Goal: Task Accomplishment & Management: Manage account settings

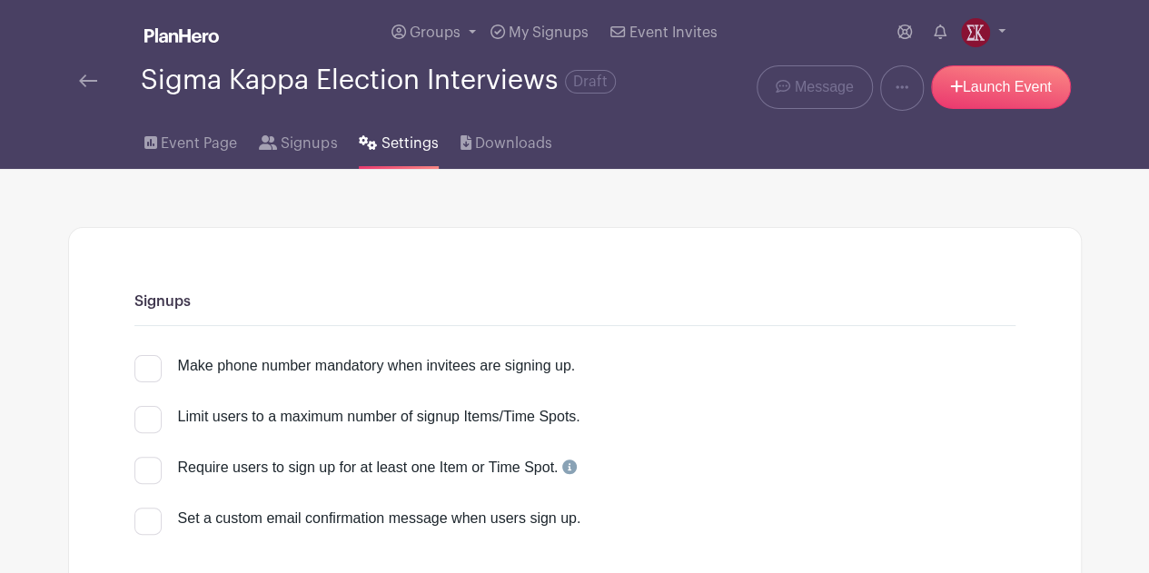
click at [199, 33] on img at bounding box center [181, 35] width 74 height 15
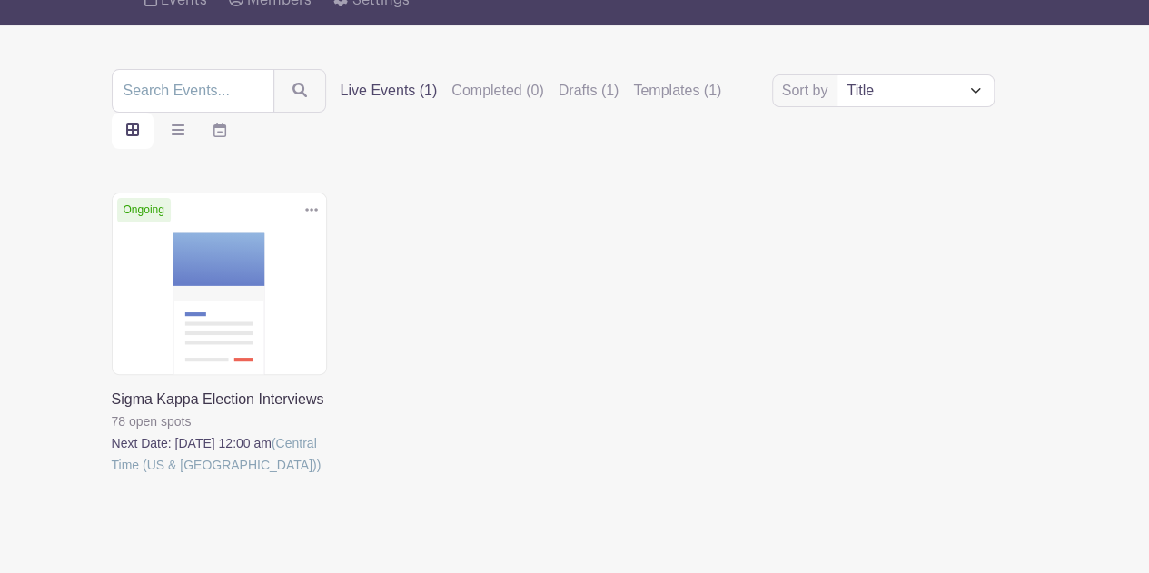
scroll to position [161, 0]
click at [112, 475] on link at bounding box center [112, 475] width 0 height 0
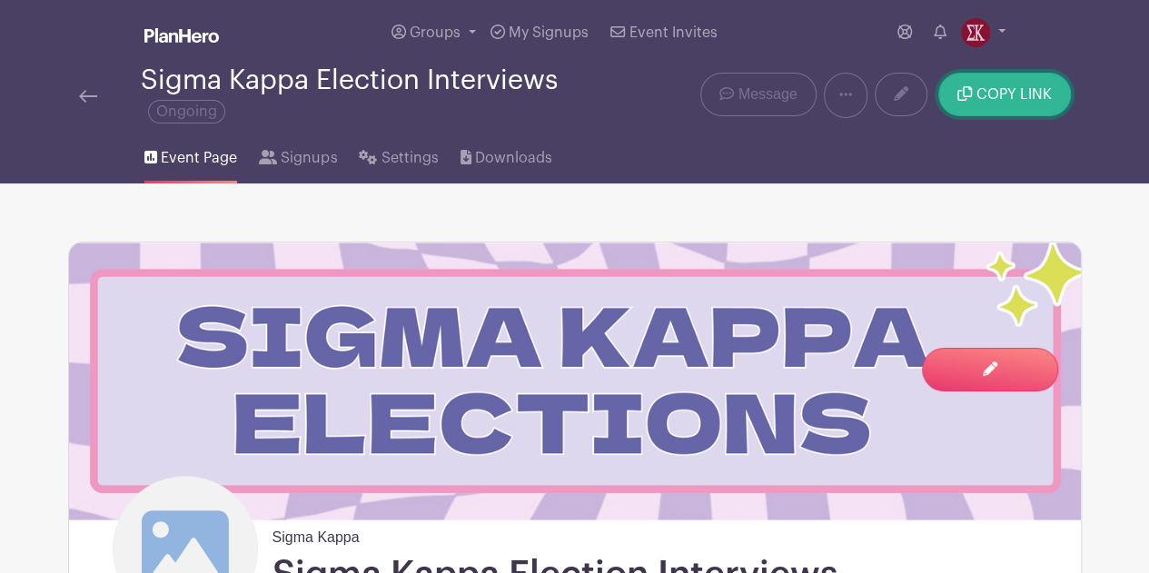
click at [986, 102] on button "COPY LINK" at bounding box center [1004, 95] width 132 height 44
click at [527, 159] on span "Downloads" at bounding box center [513, 158] width 77 height 22
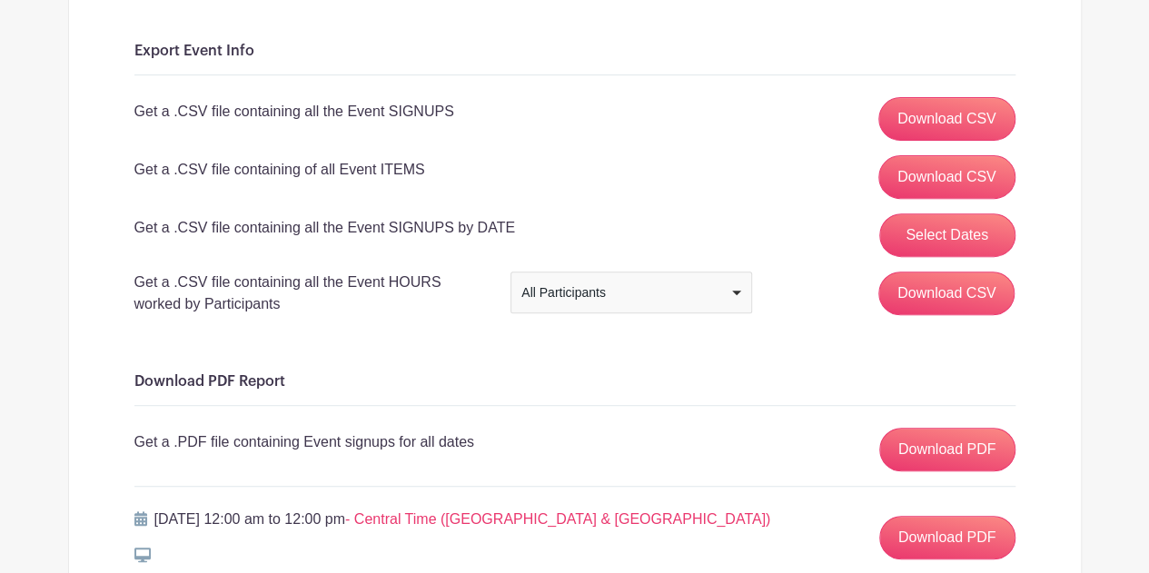
scroll to position [264, 0]
click at [562, 307] on div "All Participants All Participants" at bounding box center [631, 293] width 242 height 42
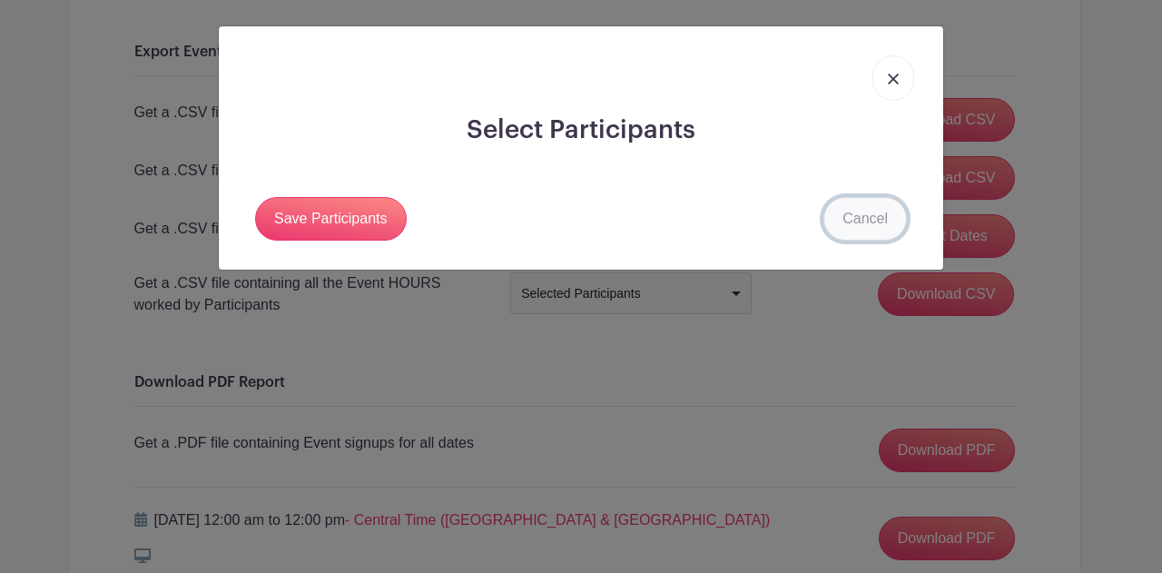
click at [860, 213] on link "Cancel" at bounding box center [866, 219] width 84 height 44
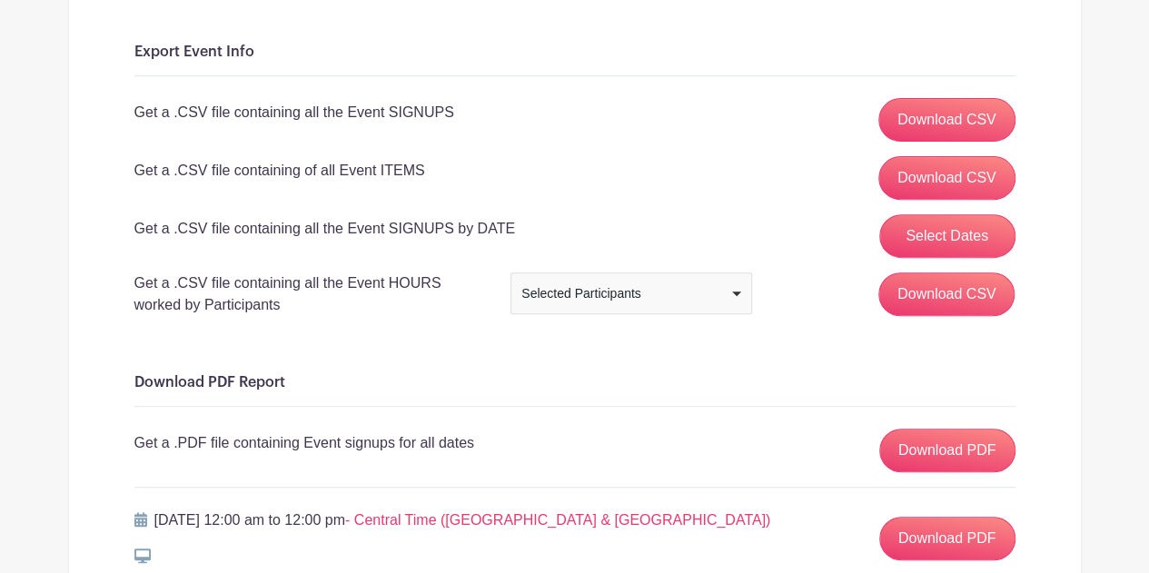
click at [671, 301] on div "Selected Participants" at bounding box center [631, 294] width 226 height 26
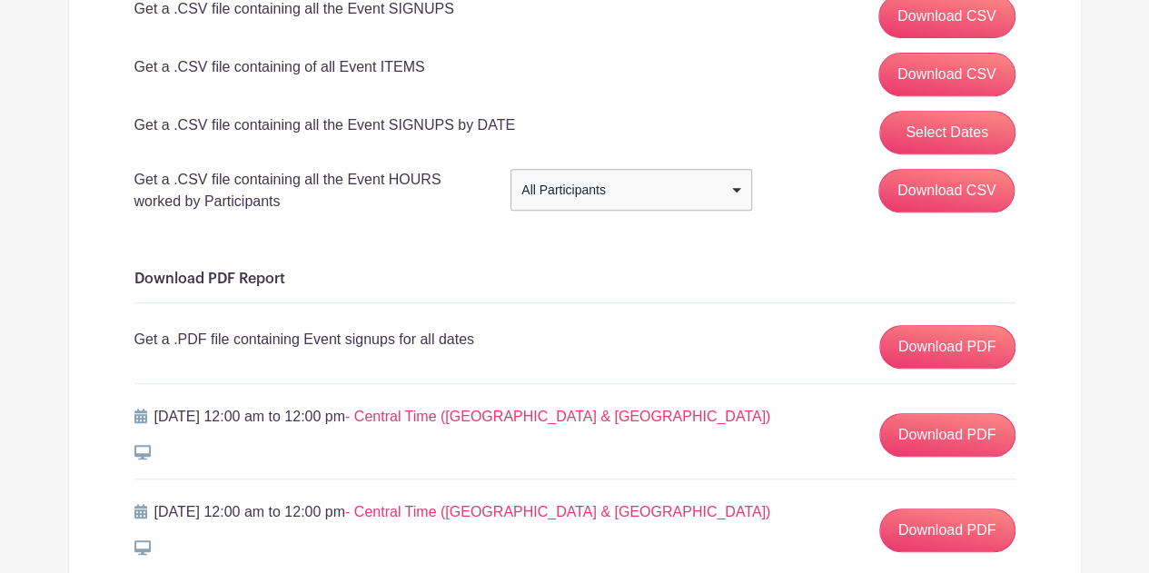
scroll to position [0, 0]
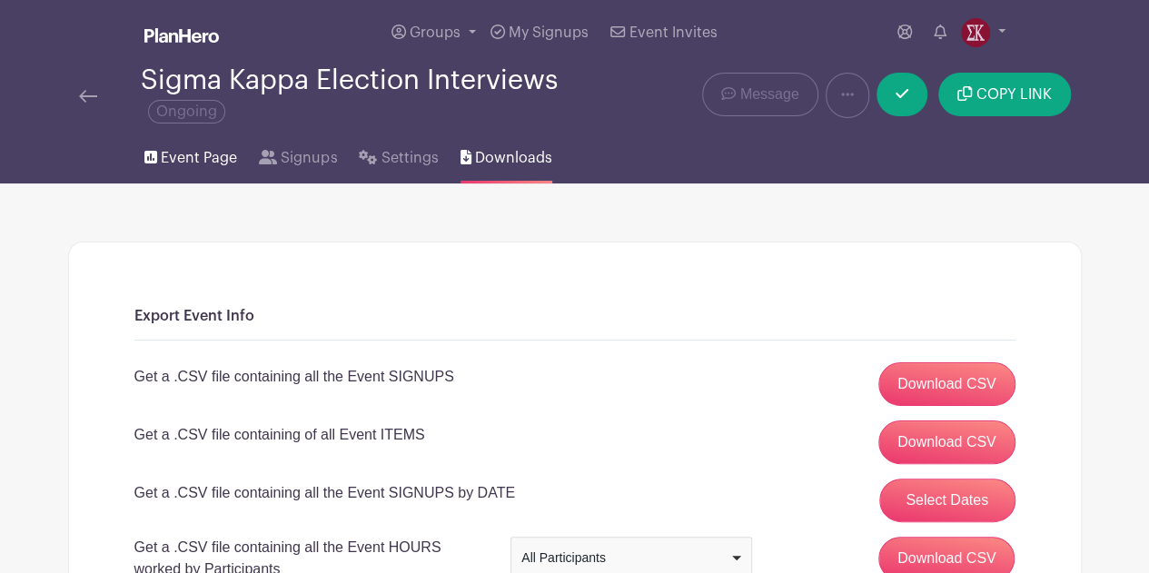
click at [206, 156] on span "Event Page" at bounding box center [199, 158] width 76 height 22
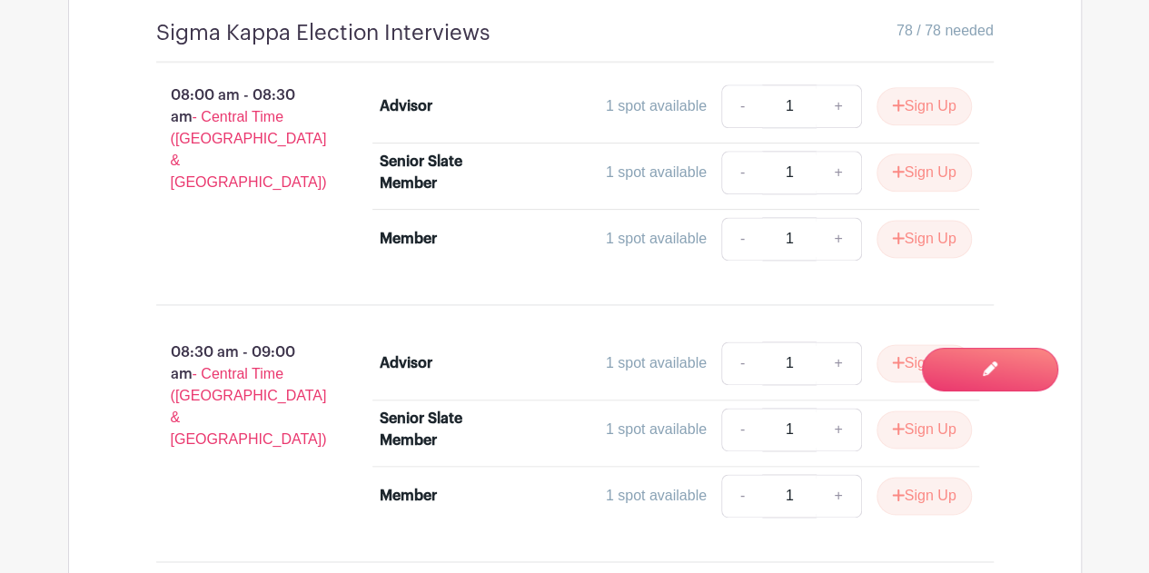
scroll to position [1082, 0]
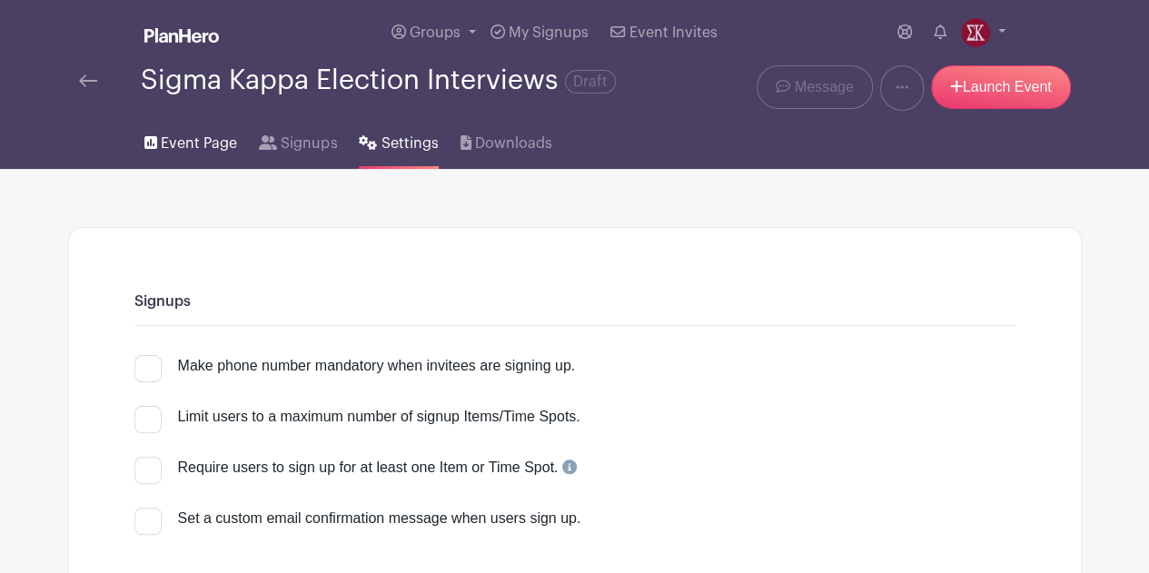
click at [205, 133] on span "Event Page" at bounding box center [199, 144] width 76 height 22
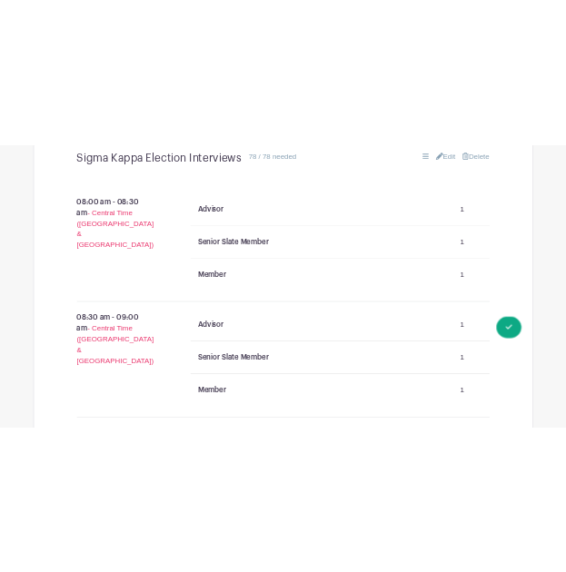
scroll to position [1249, 0]
